Goal: Ask a question

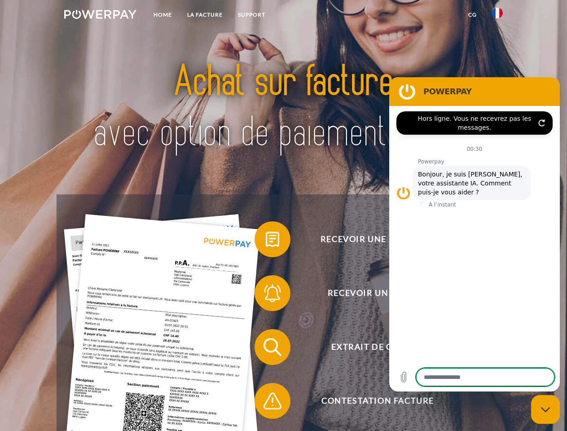
click at [100, 16] on img at bounding box center [100, 14] width 72 height 9
click at [497, 16] on img at bounding box center [497, 13] width 11 height 11
click at [472, 15] on link "CG" at bounding box center [472, 15] width 24 height 16
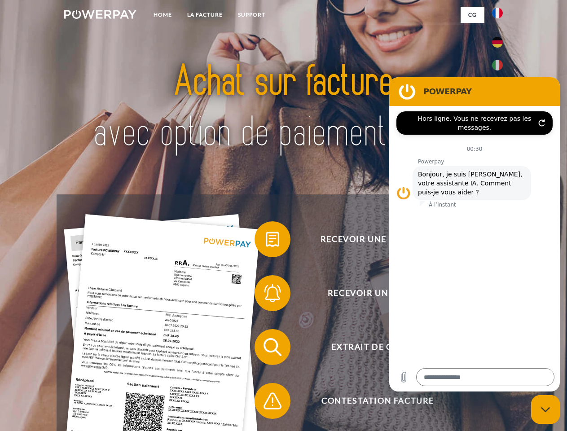
click at [266, 241] on span at bounding box center [258, 239] width 45 height 45
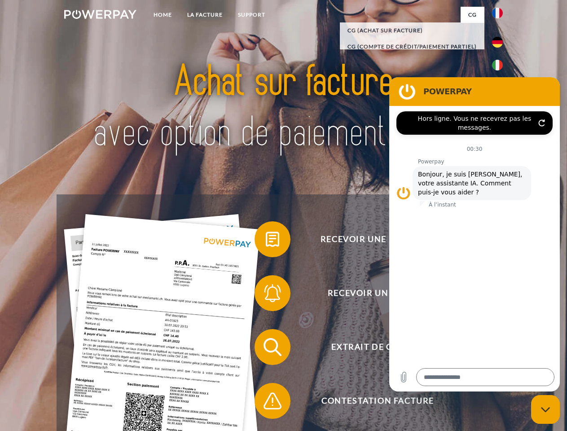
click at [266, 295] on span at bounding box center [258, 293] width 45 height 45
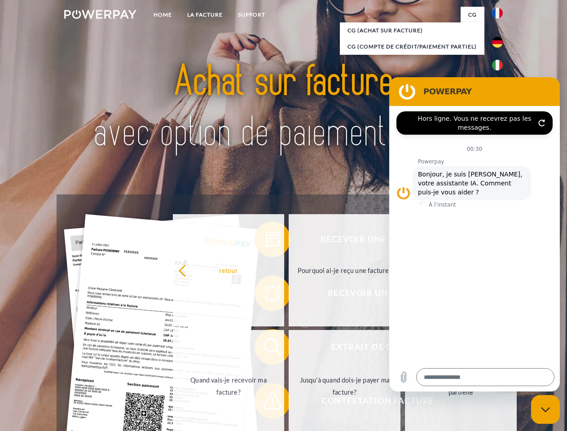
click at [289, 349] on link "Jusqu'à quand dois-je payer ma facture?" at bounding box center [345, 386] width 112 height 112
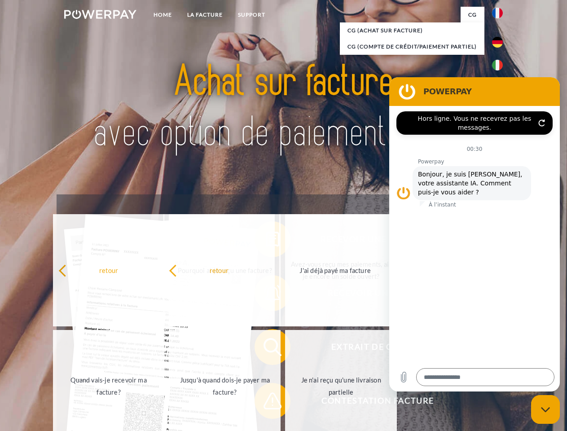
click at [266, 403] on span at bounding box center [258, 400] width 45 height 45
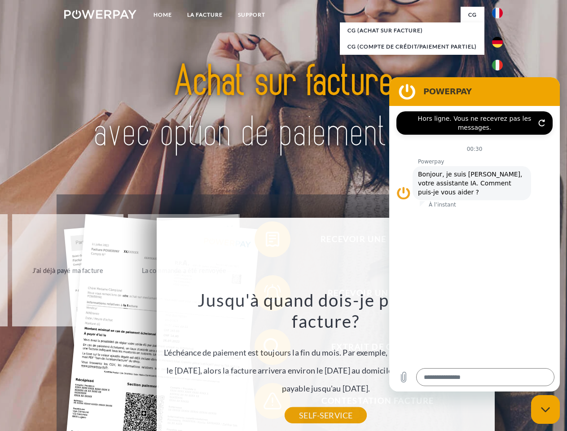
click at [545, 409] on icon "Fermer la fenêtre de messagerie" at bounding box center [545, 410] width 9 height 6
type textarea "*"
